Goal: Task Accomplishment & Management: Use online tool/utility

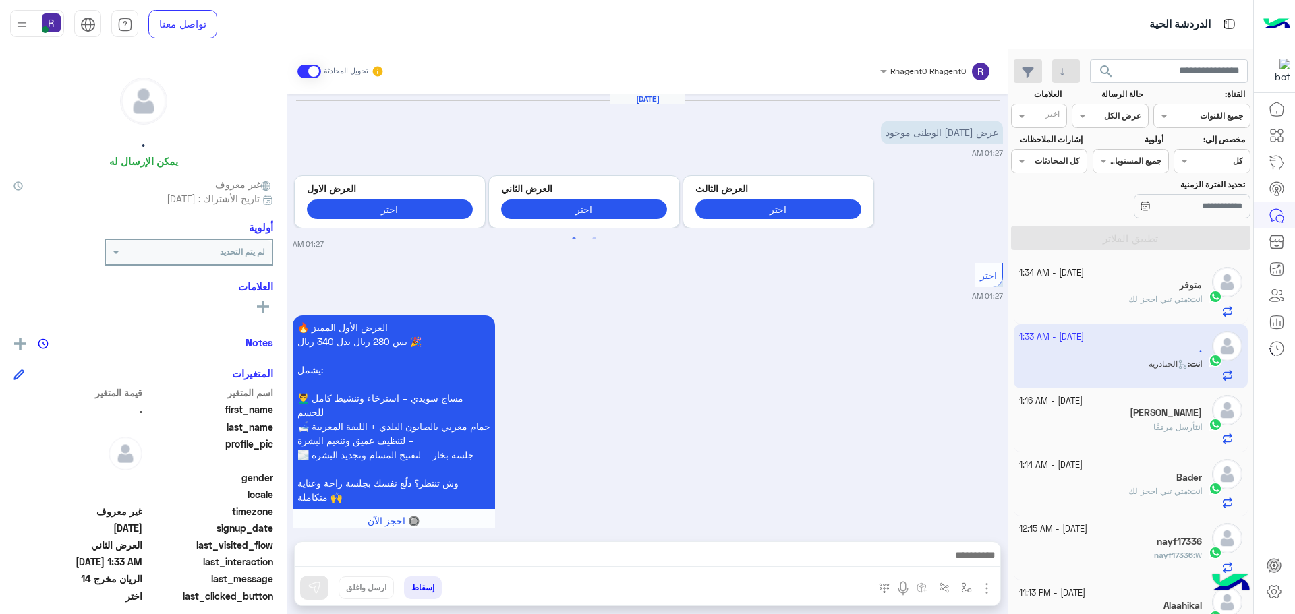
scroll to position [1492, 0]
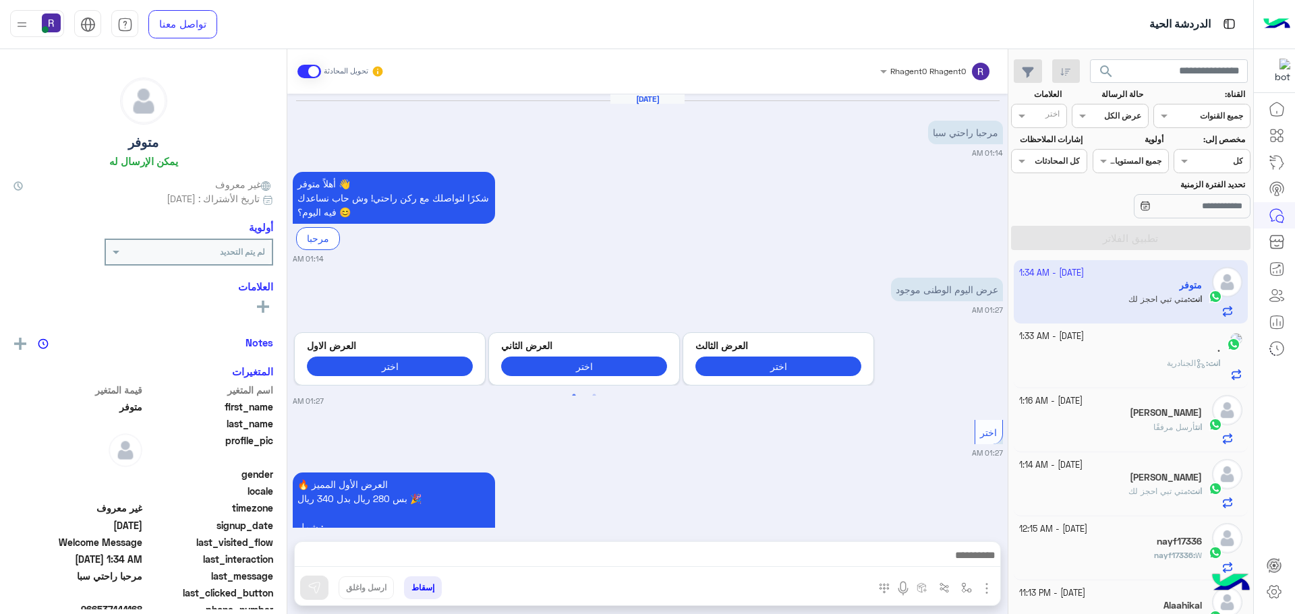
scroll to position [2154, 0]
